Goal: Task Accomplishment & Management: Use online tool/utility

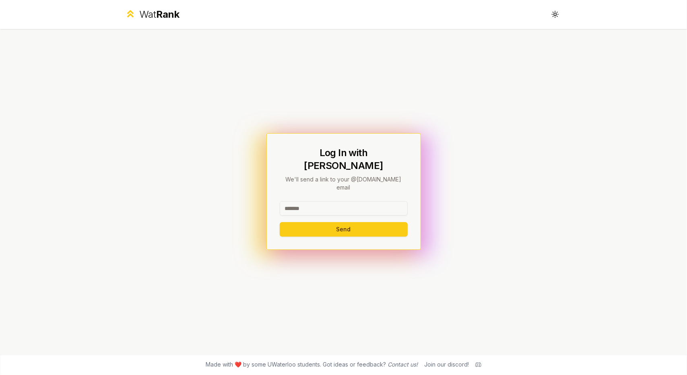
click at [348, 201] on input at bounding box center [344, 208] width 128 height 14
type input "******"
click at [361, 222] on button "Send" at bounding box center [344, 229] width 128 height 14
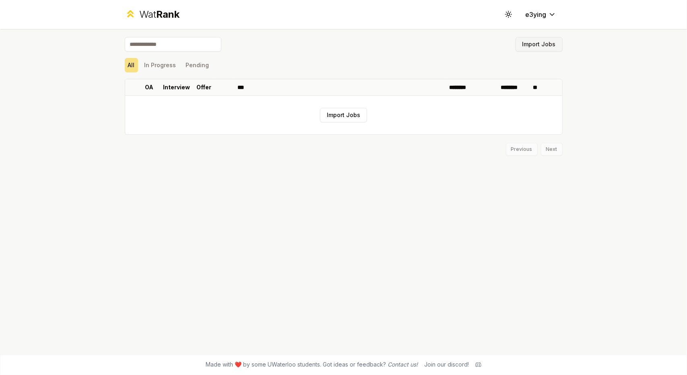
click at [528, 42] on button "Import Jobs" at bounding box center [539, 44] width 47 height 14
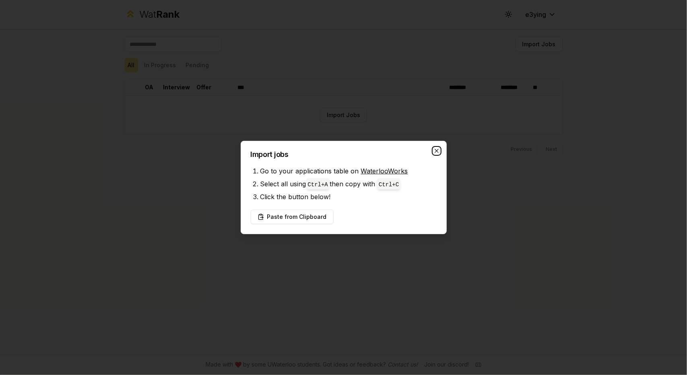
click at [439, 148] on icon "button" at bounding box center [437, 151] width 6 height 6
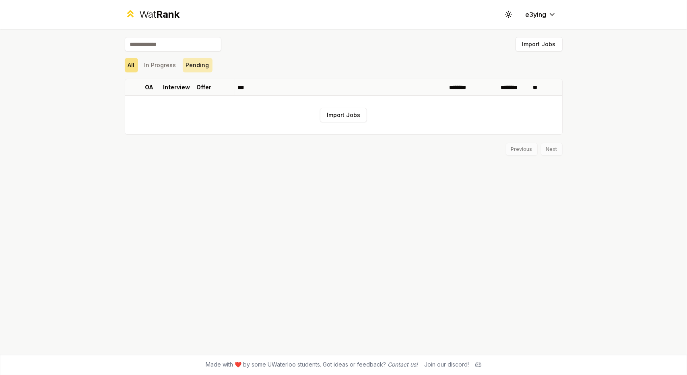
click at [208, 62] on button "Pending" at bounding box center [198, 65] width 30 height 14
click at [171, 65] on button "In Progress" at bounding box center [160, 65] width 38 height 14
click at [192, 69] on button "Pending" at bounding box center [198, 65] width 30 height 14
click at [173, 69] on button "In Progress" at bounding box center [160, 65] width 38 height 14
click at [139, 66] on div "All In Progress Pending" at bounding box center [344, 65] width 438 height 14
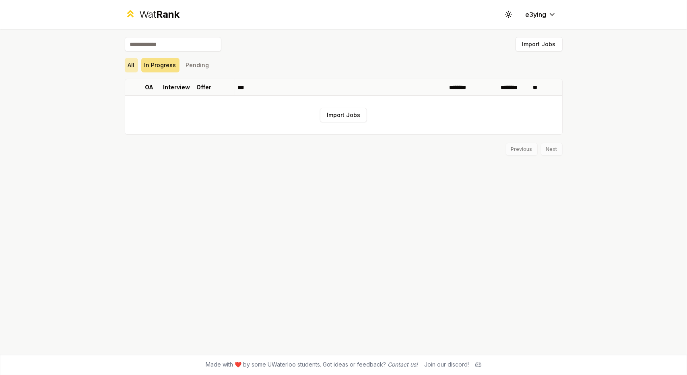
click at [137, 66] on button "All" at bounding box center [131, 65] width 13 height 14
click at [533, 48] on button "Import Jobs" at bounding box center [539, 44] width 47 height 14
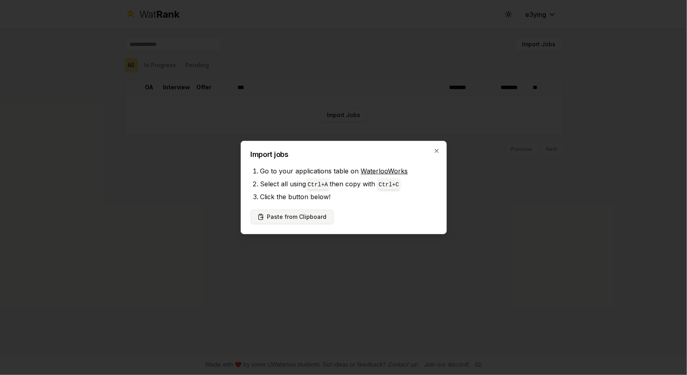
click at [309, 216] on button "Paste from Clipboard" at bounding box center [292, 217] width 83 height 14
click at [309, 215] on button "Paste from Clipboard" at bounding box center [292, 217] width 83 height 14
click at [322, 215] on button "Paste from Clipboard" at bounding box center [292, 217] width 83 height 14
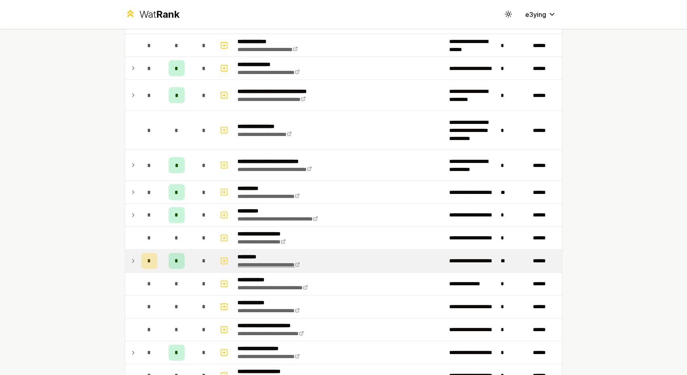
scroll to position [878, 0]
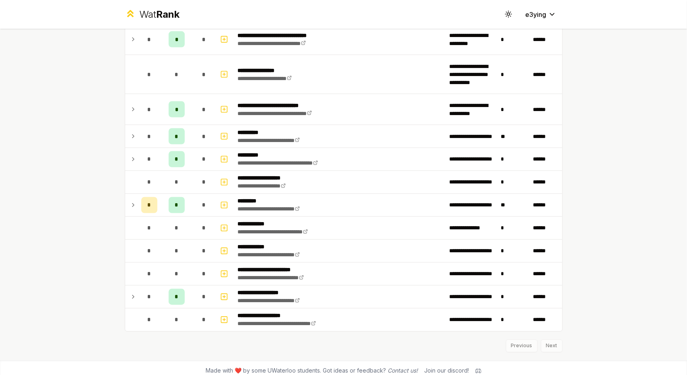
click at [550, 340] on div "Previous Next" at bounding box center [344, 342] width 438 height 21
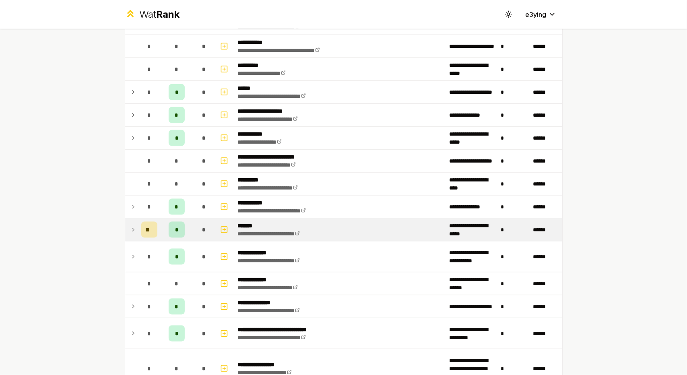
scroll to position [604, 0]
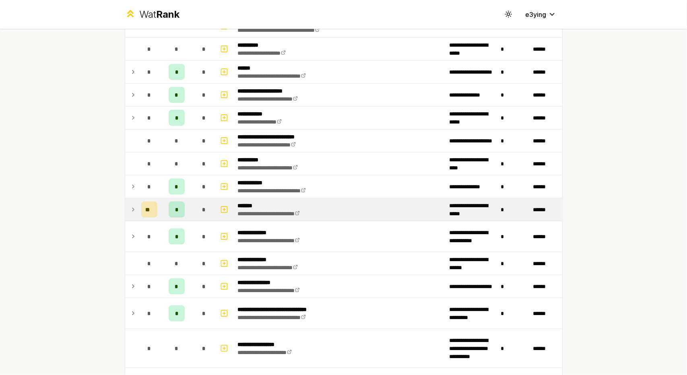
click at [134, 203] on td at bounding box center [131, 210] width 13 height 23
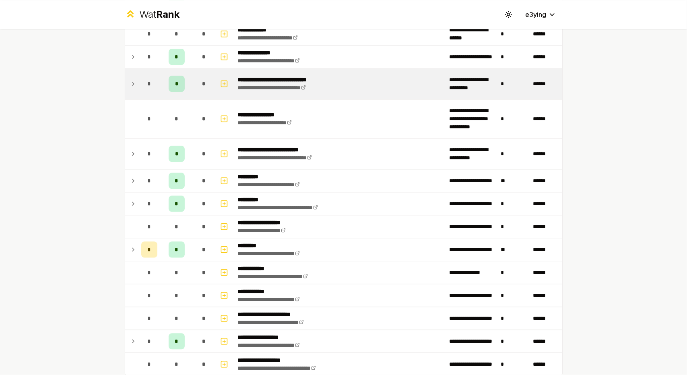
scroll to position [1248, 0]
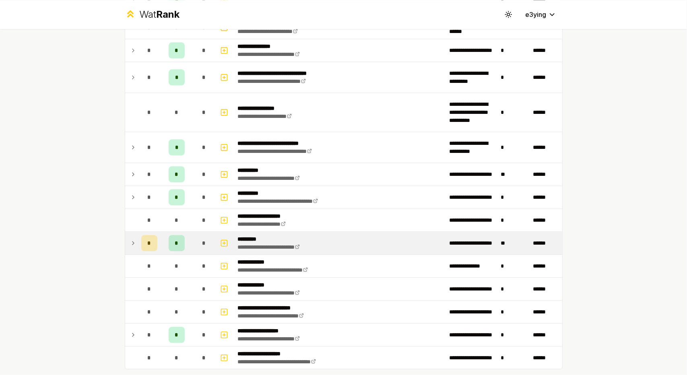
click at [132, 242] on icon at bounding box center [133, 243] width 2 height 3
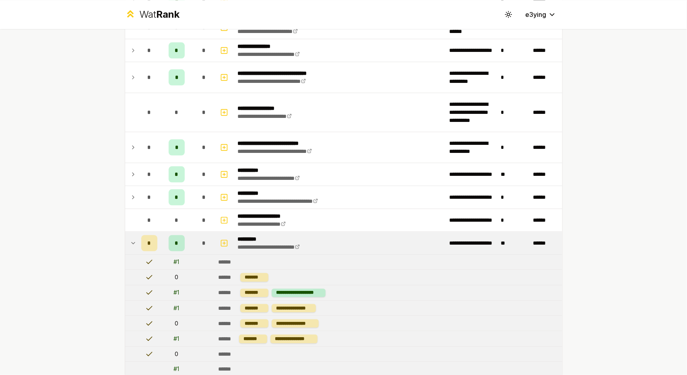
scroll to position [1289, 0]
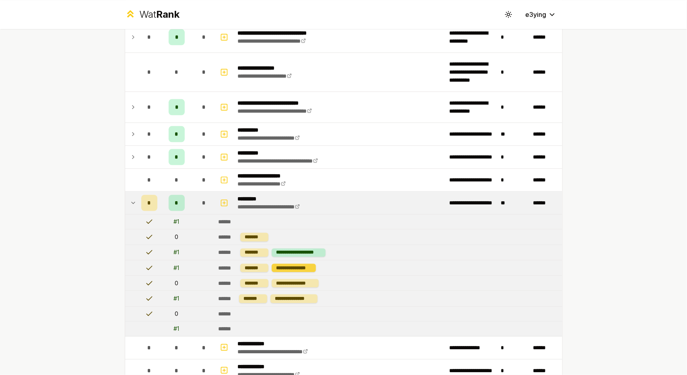
click at [291, 264] on div "**********" at bounding box center [294, 268] width 44 height 8
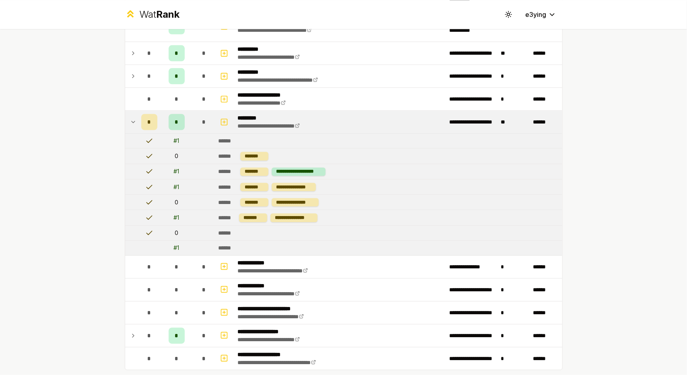
scroll to position [1364, 0]
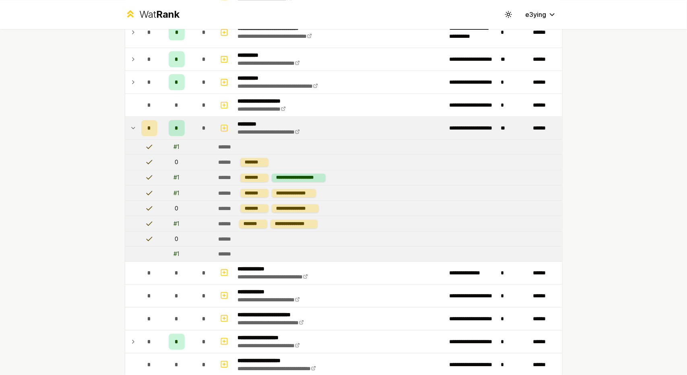
click at [174, 124] on div "*" at bounding box center [177, 128] width 16 height 16
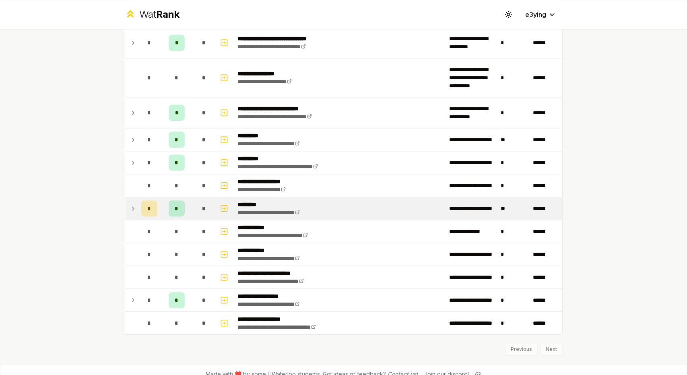
click at [175, 205] on span "*" at bounding box center [177, 209] width 4 height 8
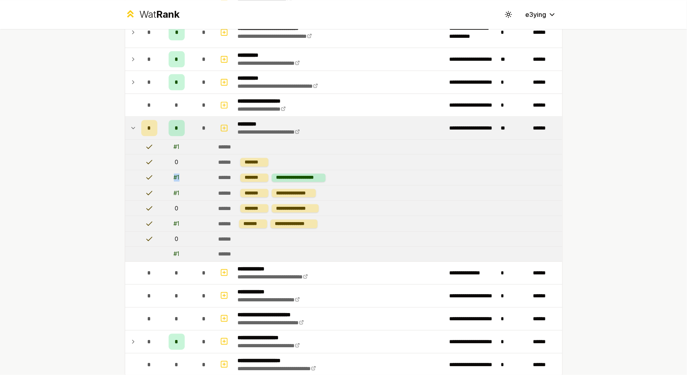
drag, startPoint x: 178, startPoint y: 167, endPoint x: 167, endPoint y: 167, distance: 11.3
click at [167, 170] on td "# 1" at bounding box center [177, 177] width 32 height 15
drag, startPoint x: 181, startPoint y: 242, endPoint x: 154, endPoint y: 242, distance: 27.4
click at [154, 247] on tr "# 1 ******" at bounding box center [343, 254] width 437 height 15
drag, startPoint x: 176, startPoint y: 213, endPoint x: 161, endPoint y: 213, distance: 14.9
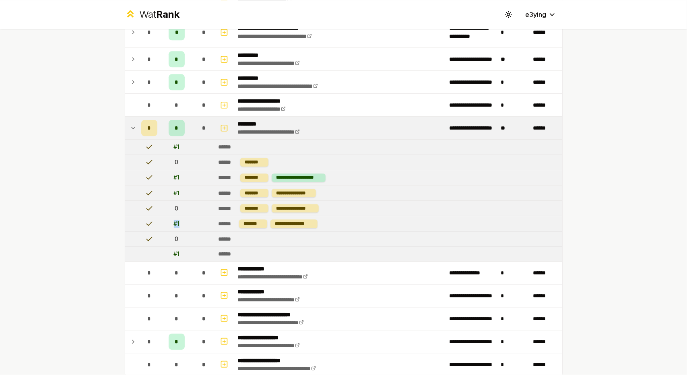
click at [161, 216] on td "# 1" at bounding box center [177, 223] width 32 height 15
drag, startPoint x: 181, startPoint y: 185, endPoint x: 166, endPoint y: 184, distance: 15.8
click at [166, 186] on td "# 1" at bounding box center [177, 193] width 32 height 15
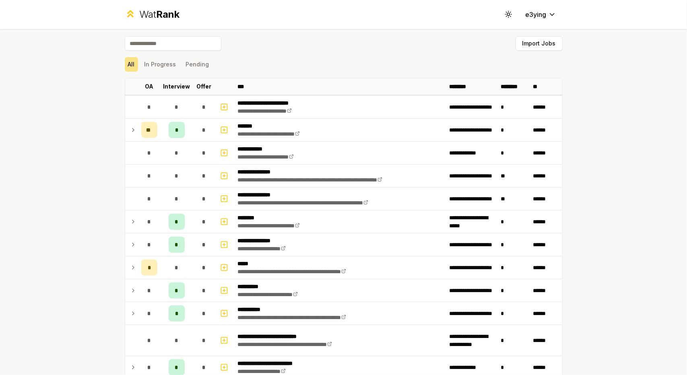
scroll to position [0, 0]
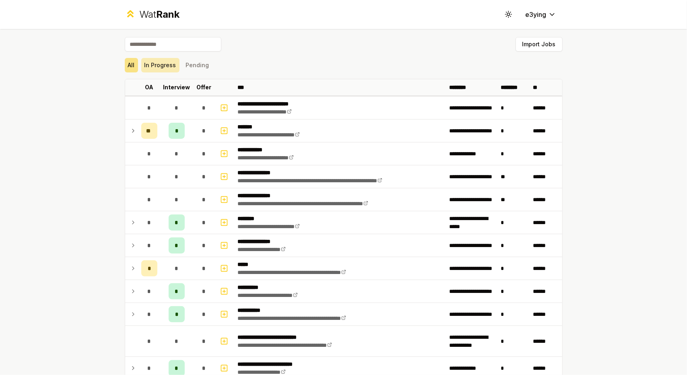
click at [156, 70] on button "In Progress" at bounding box center [160, 65] width 38 height 14
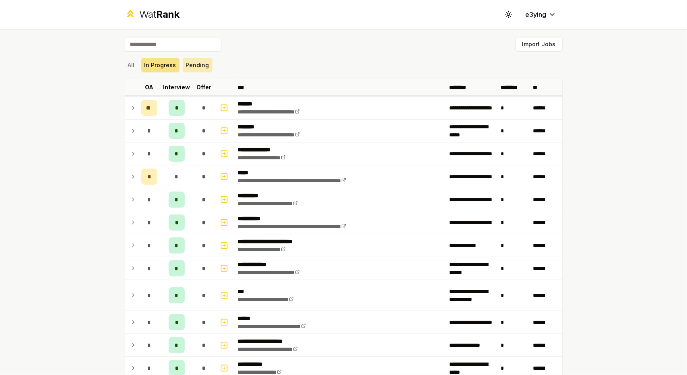
click at [185, 68] on button "Pending" at bounding box center [198, 65] width 30 height 14
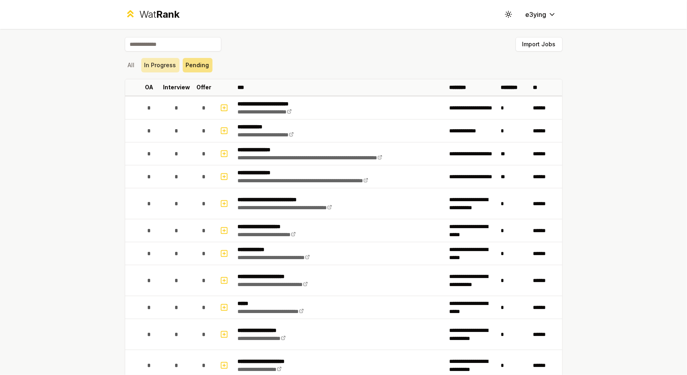
click at [170, 67] on button "In Progress" at bounding box center [160, 65] width 38 height 14
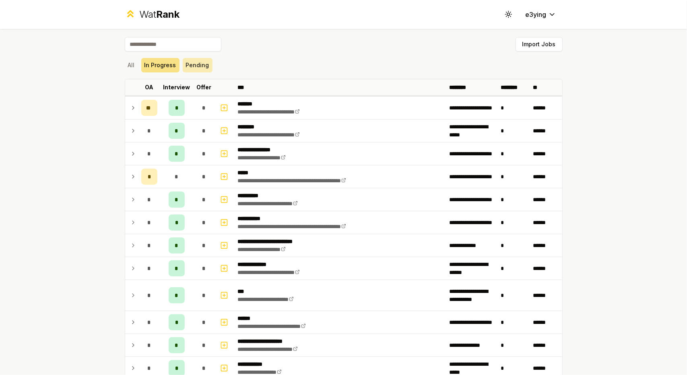
click at [191, 66] on button "Pending" at bounding box center [198, 65] width 30 height 14
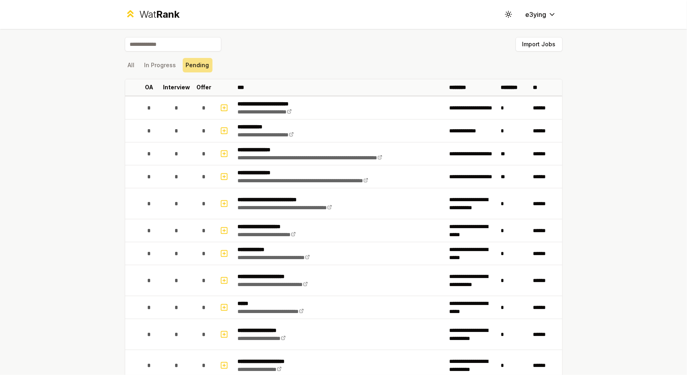
click at [177, 57] on div "All In Progress Pending" at bounding box center [344, 65] width 438 height 21
click at [169, 62] on button "In Progress" at bounding box center [160, 65] width 38 height 14
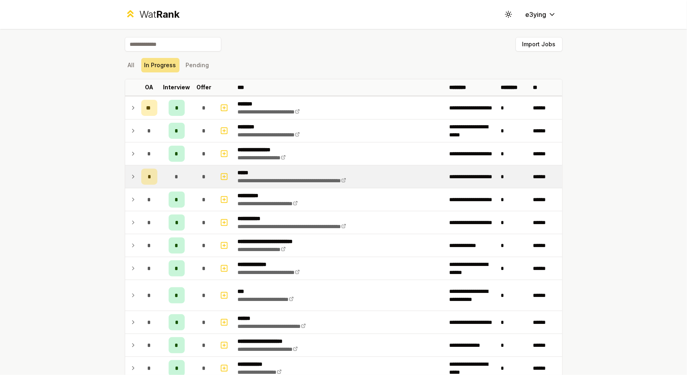
click at [130, 180] on icon at bounding box center [133, 177] width 6 height 10
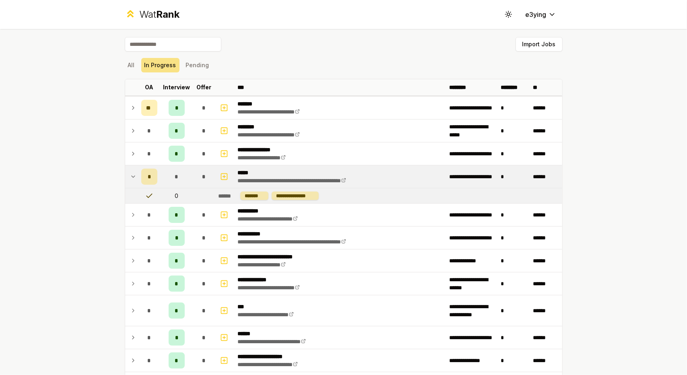
click at [130, 180] on icon at bounding box center [133, 177] width 6 height 10
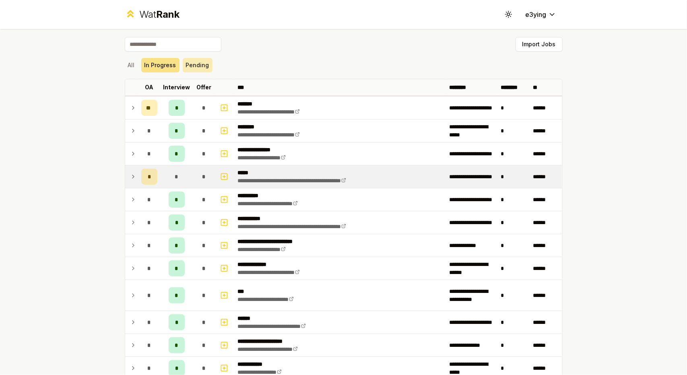
click at [189, 68] on button "Pending" at bounding box center [198, 65] width 30 height 14
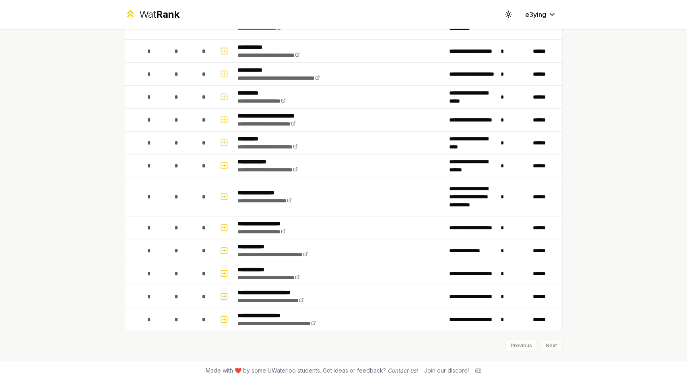
scroll to position [344, 0]
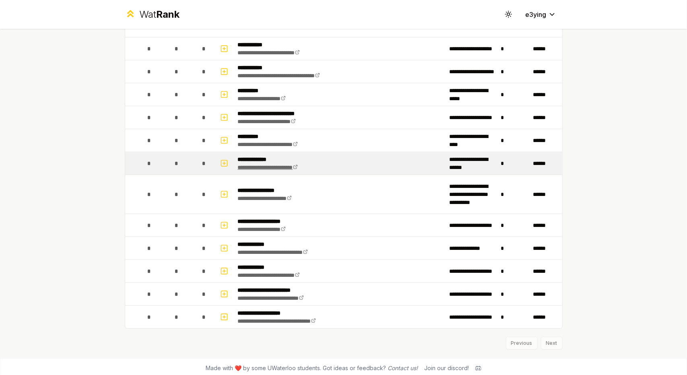
click at [298, 166] on icon at bounding box center [296, 167] width 2 height 2
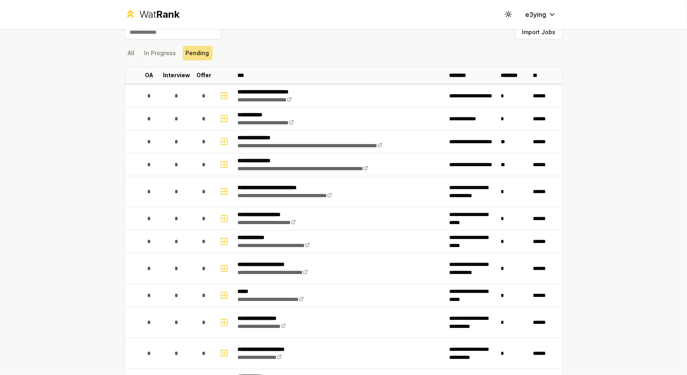
scroll to position [0, 0]
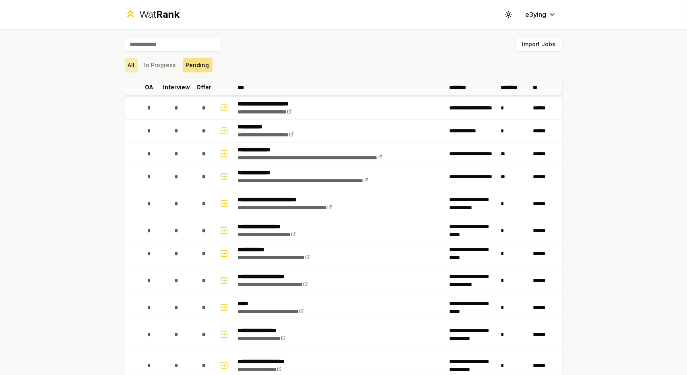
click at [125, 62] on button "All" at bounding box center [131, 65] width 13 height 14
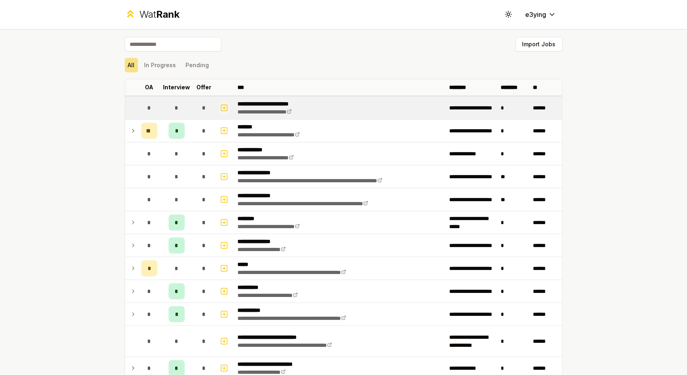
click at [223, 106] on icon "button" at bounding box center [224, 108] width 8 height 10
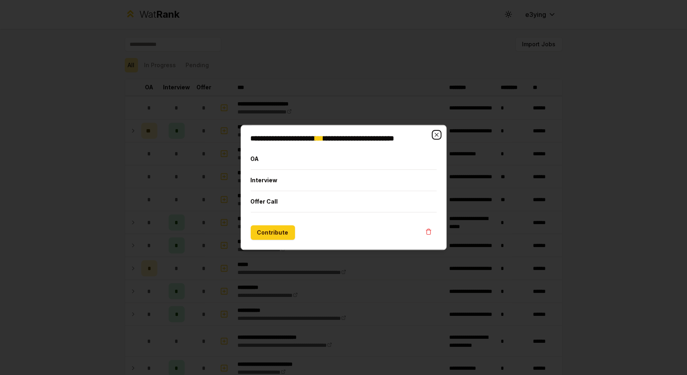
click at [438, 135] on icon "button" at bounding box center [437, 135] width 6 height 6
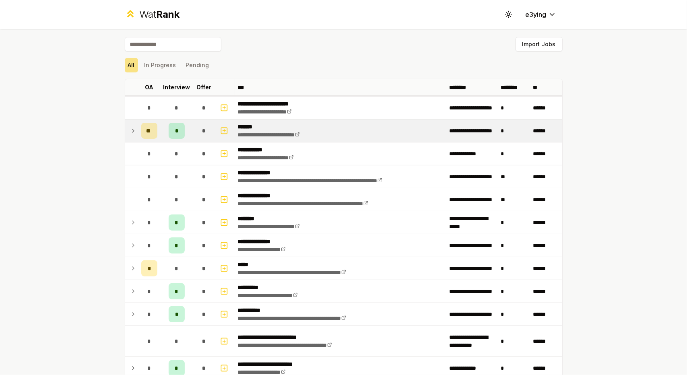
click at [130, 128] on icon at bounding box center [133, 131] width 6 height 10
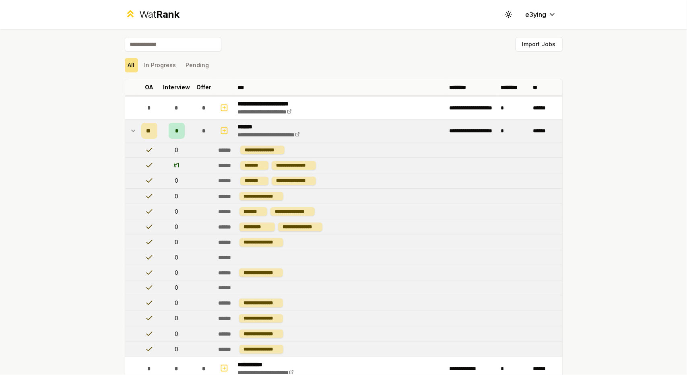
click at [134, 128] on td at bounding box center [131, 131] width 13 height 23
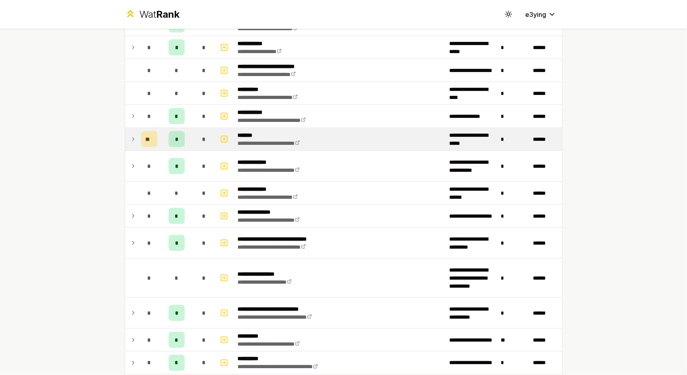
click at [127, 128] on td at bounding box center [131, 139] width 13 height 23
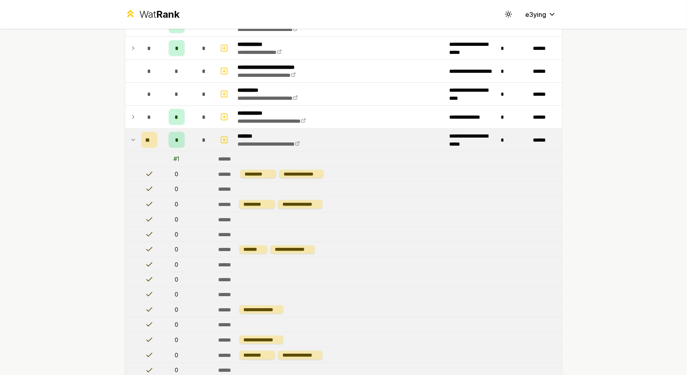
scroll to position [673, 0]
click at [133, 139] on td at bounding box center [131, 140] width 13 height 23
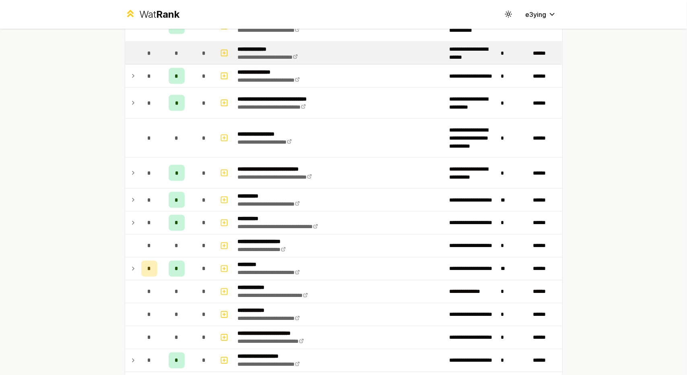
scroll to position [878, 0]
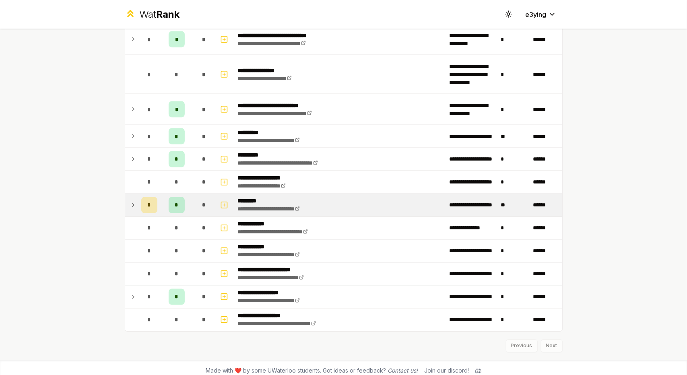
click at [130, 194] on td at bounding box center [131, 205] width 13 height 23
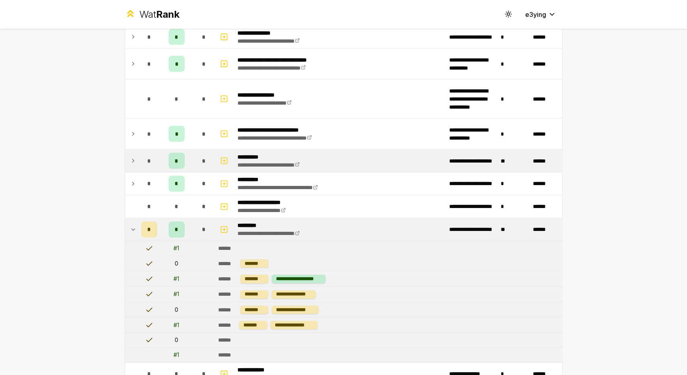
scroll to position [853, 0]
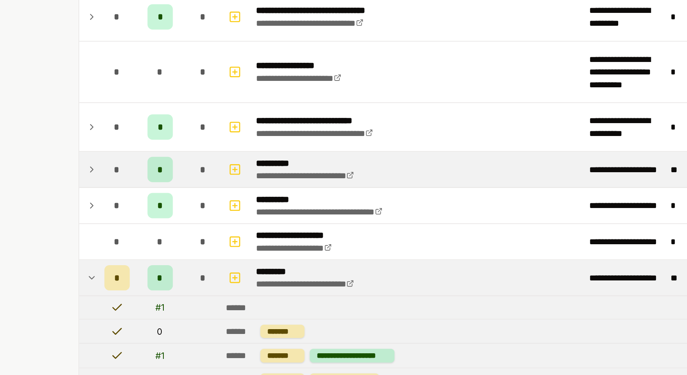
click at [138, 157] on td "*" at bounding box center [149, 161] width 23 height 23
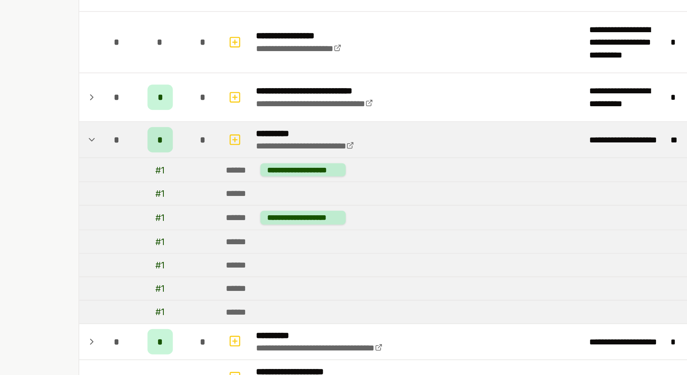
scroll to position [872, 0]
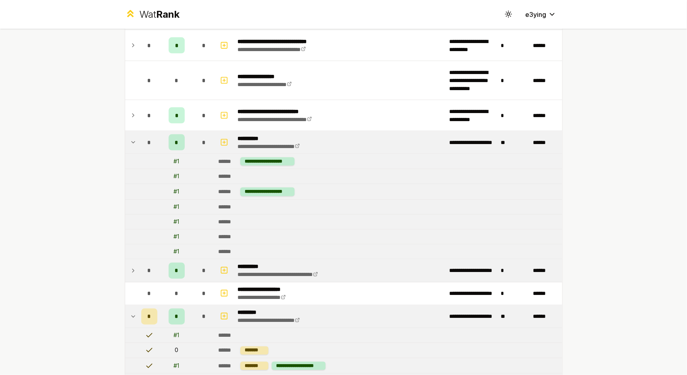
click at [134, 266] on td at bounding box center [131, 271] width 13 height 23
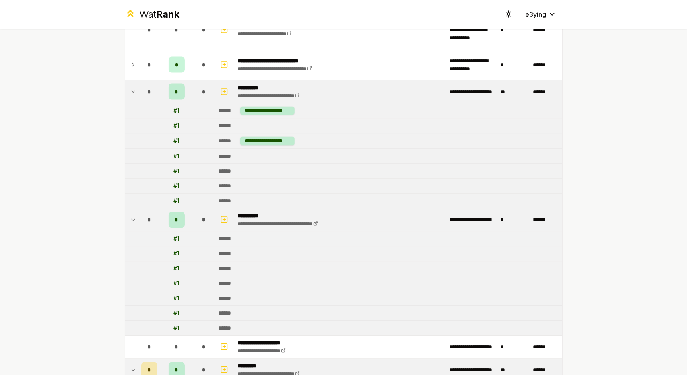
scroll to position [923, 0]
click at [486, 280] on td "******" at bounding box center [388, 284] width 347 height 14
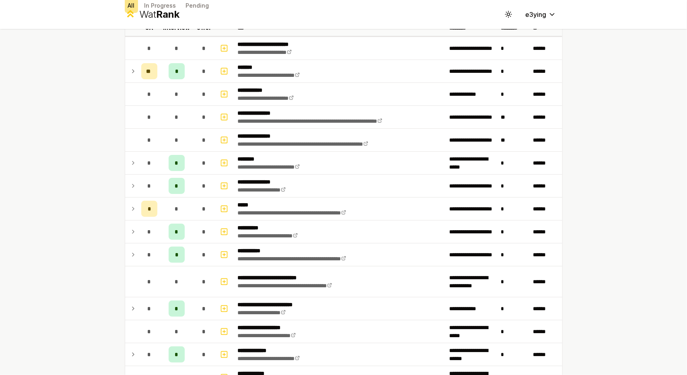
scroll to position [0, 0]
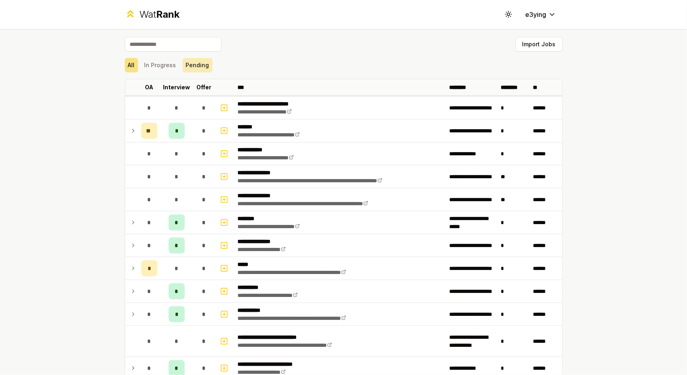
click at [196, 68] on button "Pending" at bounding box center [198, 65] width 30 height 14
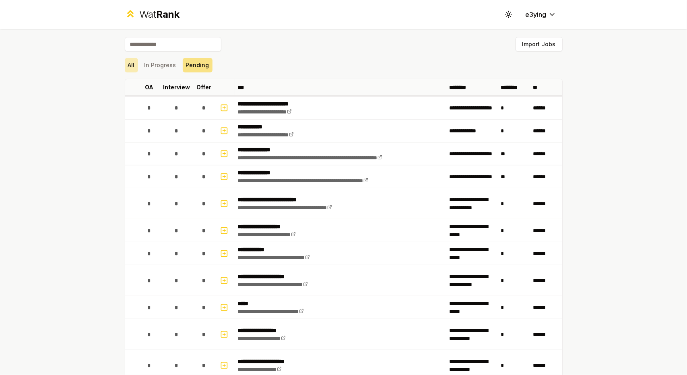
click at [129, 67] on button "All" at bounding box center [131, 65] width 13 height 14
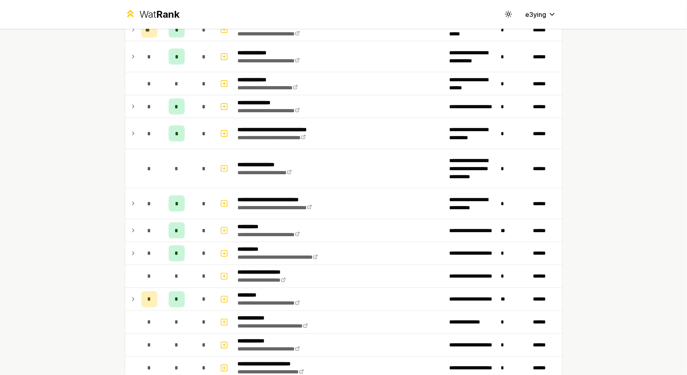
scroll to position [878, 0]
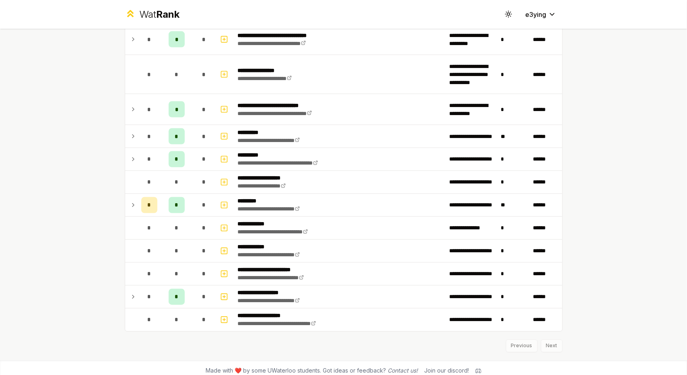
click at [541, 341] on div "Previous Next" at bounding box center [344, 342] width 438 height 21
click at [544, 341] on div "Previous Next" at bounding box center [344, 342] width 438 height 21
click at [513, 339] on div "Previous Next" at bounding box center [344, 342] width 438 height 21
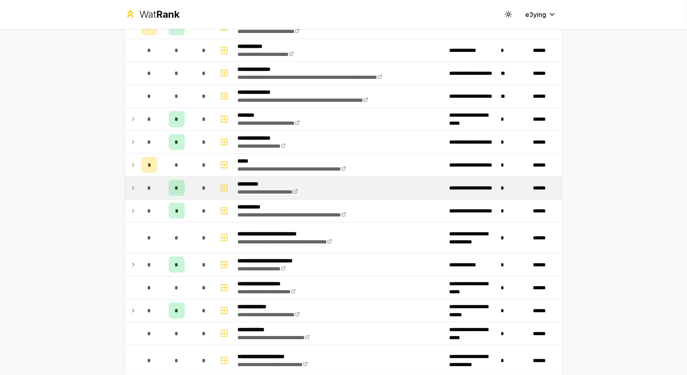
scroll to position [0, 0]
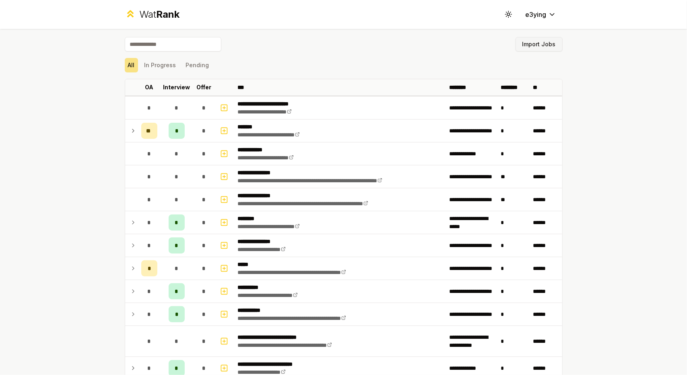
click at [537, 47] on button "Import Jobs" at bounding box center [539, 44] width 47 height 14
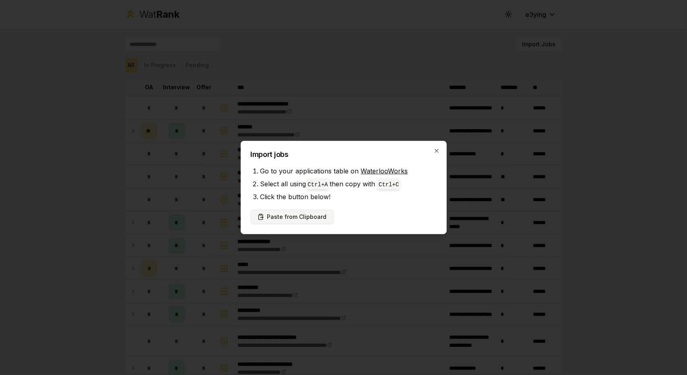
click at [301, 218] on button "Paste from Clipboard" at bounding box center [292, 217] width 83 height 14
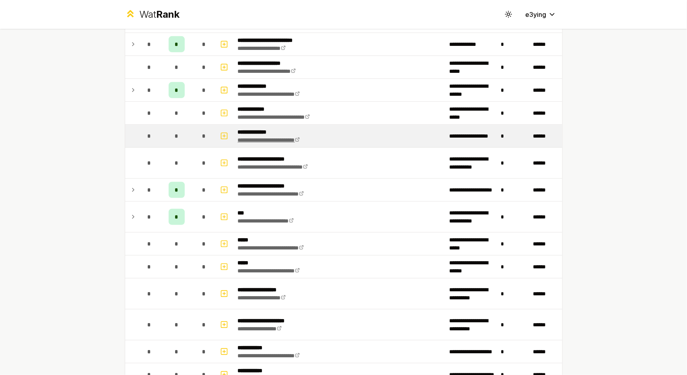
scroll to position [325, 0]
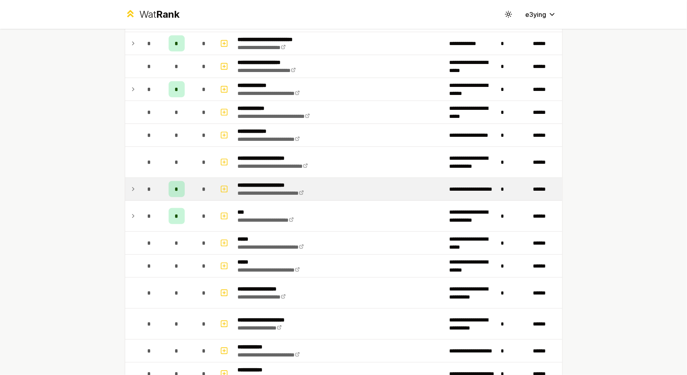
click at [133, 186] on icon at bounding box center [133, 189] width 6 height 10
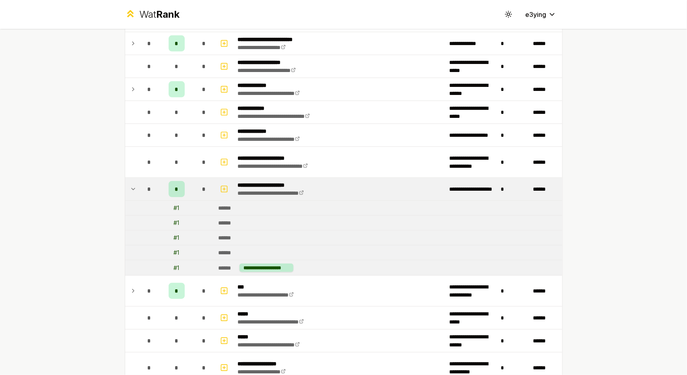
click at [138, 186] on td "*" at bounding box center [149, 189] width 23 height 23
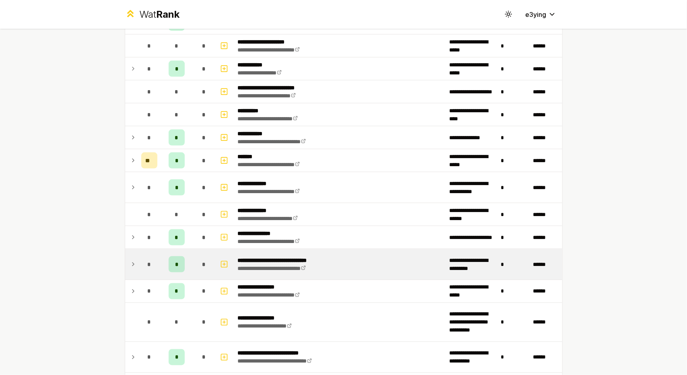
scroll to position [743, 0]
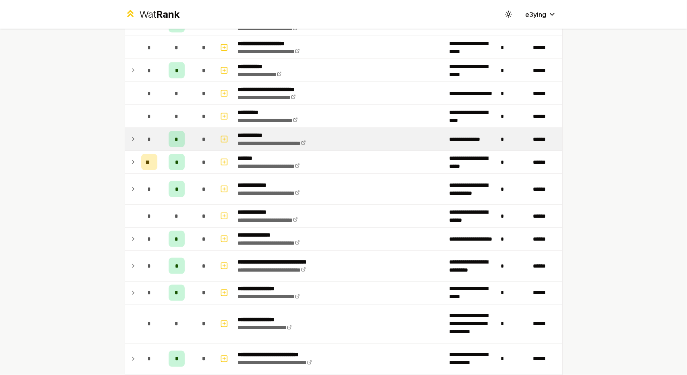
click at [169, 131] on div "*" at bounding box center [177, 139] width 16 height 16
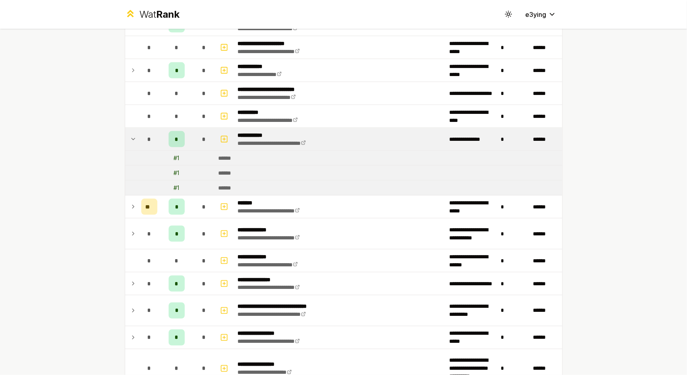
click at [602, 226] on div "**********" at bounding box center [343, 187] width 687 height 375
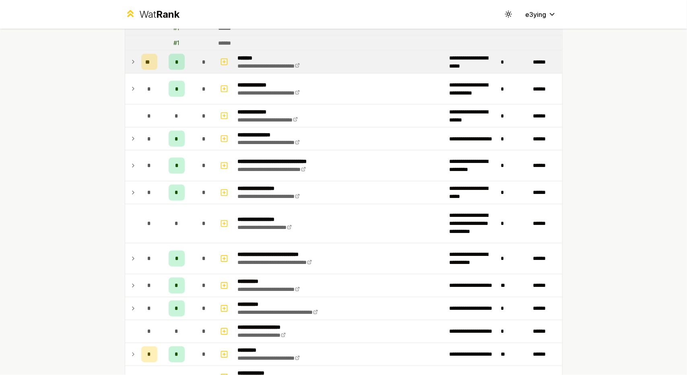
scroll to position [1037, 0]
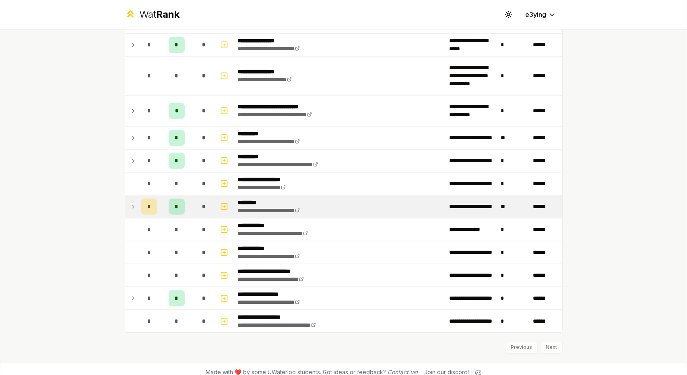
click at [132, 205] on icon at bounding box center [133, 206] width 2 height 3
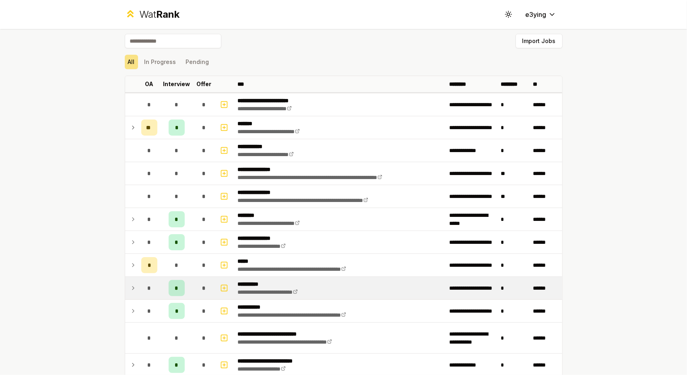
scroll to position [0, 0]
